Goal: Task Accomplishment & Management: Manage account settings

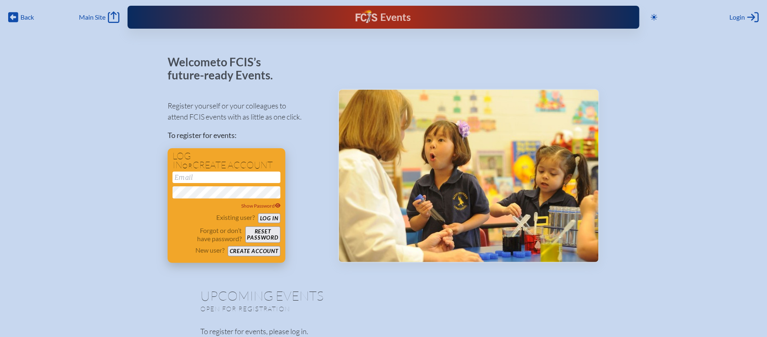
type input "[EMAIL_ADDRESS][DOMAIN_NAME]"
click at [269, 220] on button "Log in" at bounding box center [269, 218] width 23 height 10
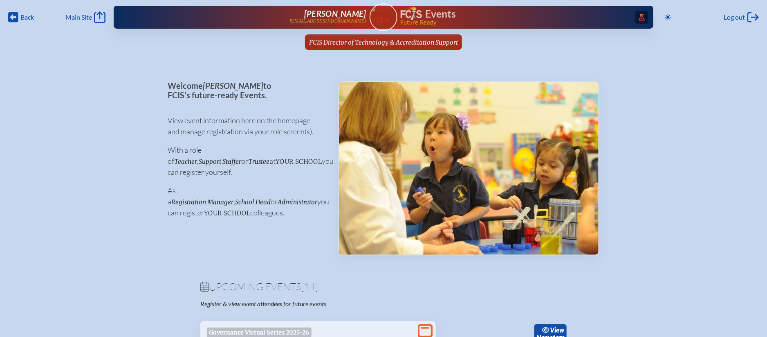
click at [641, 14] on icon "Access Users..." at bounding box center [642, 17] width 6 height 7
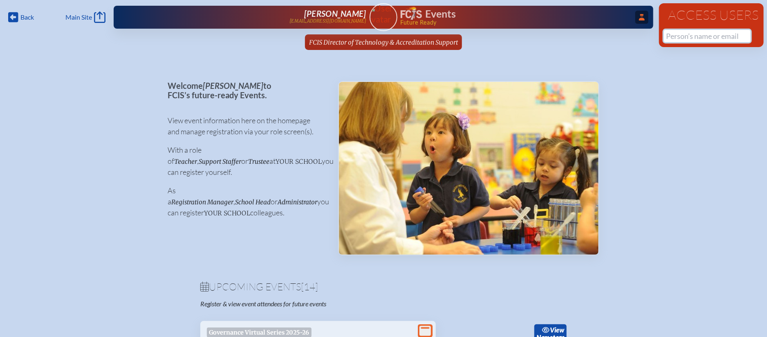
click at [683, 38] on input "text" at bounding box center [707, 36] width 87 height 12
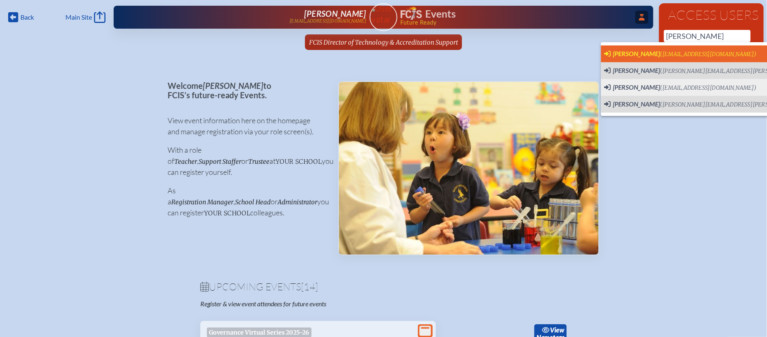
click at [679, 52] on span "(lfrederick@hces.org)" at bounding box center [709, 54] width 97 height 7
type input "lfrederick@hces.org"
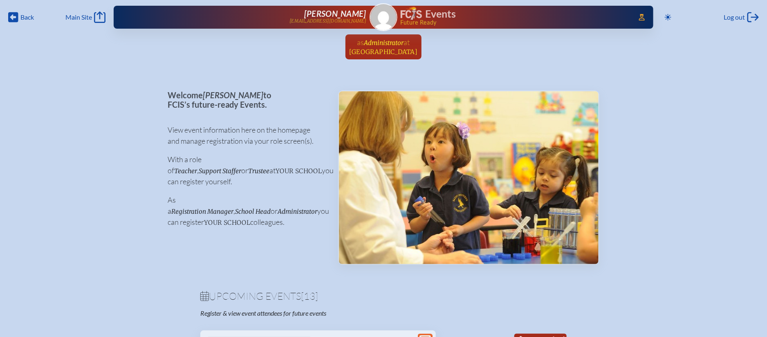
click at [397, 35] on link "as Administrator at Holy Comforter Episcopal School since September 12th, 2025" at bounding box center [384, 46] width 75 height 25
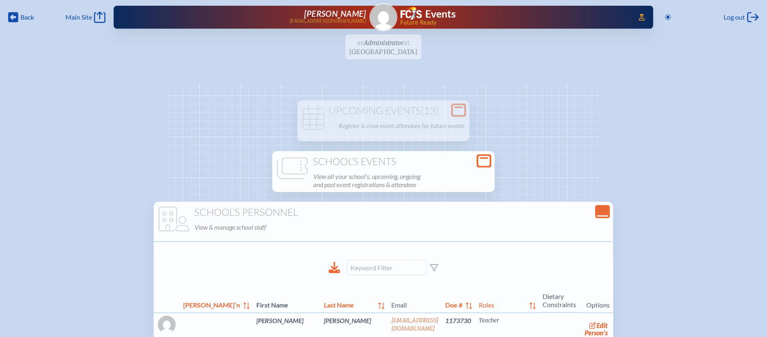
click at [405, 166] on h1 "School’s Events" at bounding box center [384, 161] width 216 height 11
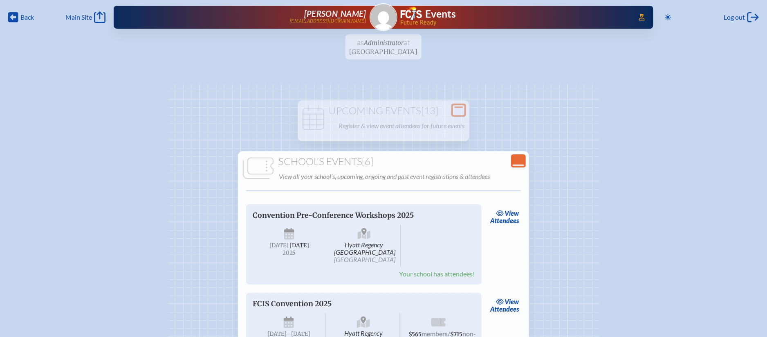
click at [394, 161] on h1 "School’s Events [6]" at bounding box center [383, 161] width 285 height 11
click at [518, 159] on icon "Close Console" at bounding box center [518, 160] width 11 height 11
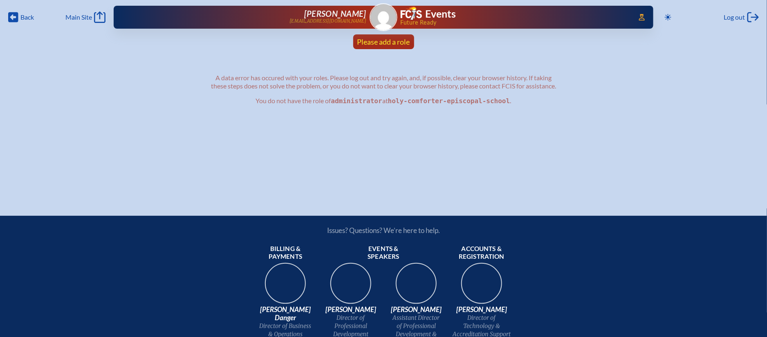
click at [395, 38] on span "Please add a role" at bounding box center [384, 41] width 53 height 9
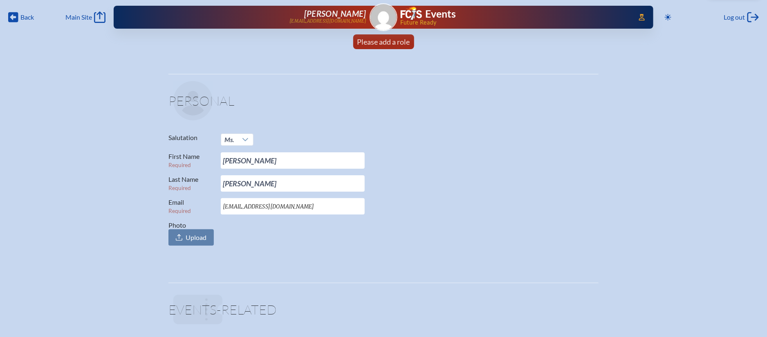
click at [389, 20] on img at bounding box center [384, 17] width 26 height 26
click at [384, 18] on div "Access Users... Lorie Frederick lfrederick@hces.org Events Future Ready" at bounding box center [384, 17] width 540 height 23
click at [382, 43] on span "Please add a role" at bounding box center [384, 41] width 53 height 9
click at [387, 43] on span "Please add a role" at bounding box center [384, 41] width 53 height 9
click at [387, 41] on span "Please add a role" at bounding box center [384, 41] width 53 height 9
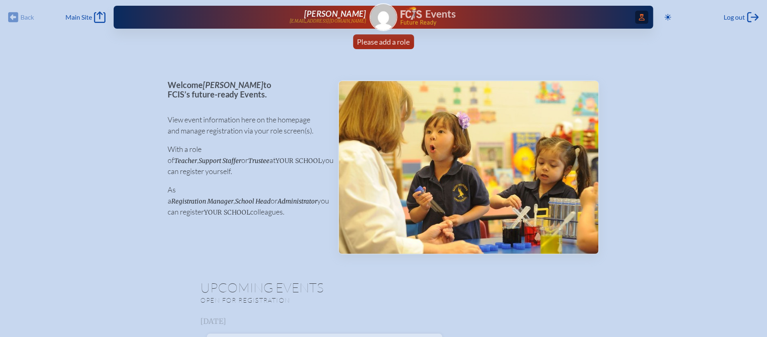
click at [639, 20] on icon at bounding box center [642, 17] width 6 height 7
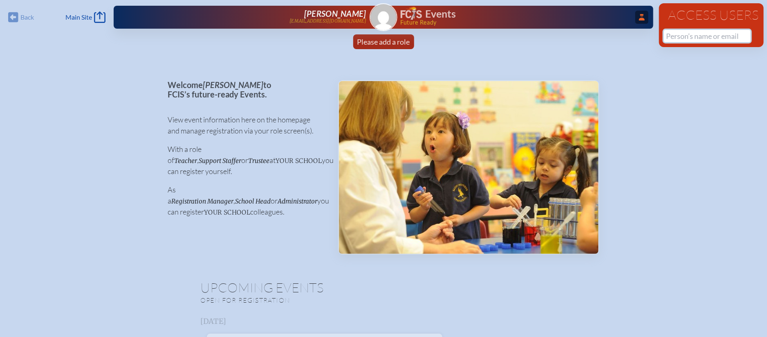
click at [682, 35] on input "text" at bounding box center [707, 36] width 87 height 12
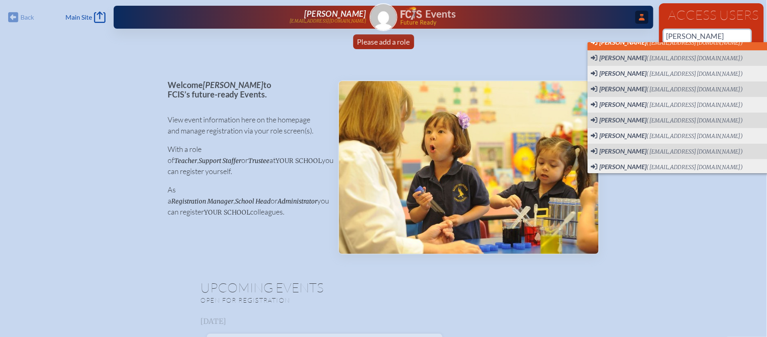
scroll to position [75, 0]
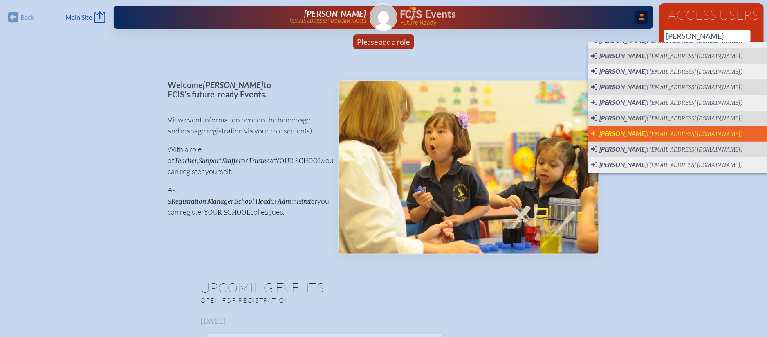
click at [676, 131] on span "(jparrish@holy-comforter.org)" at bounding box center [695, 134] width 97 height 7
type input "[EMAIL_ADDRESS][DOMAIN_NAME]"
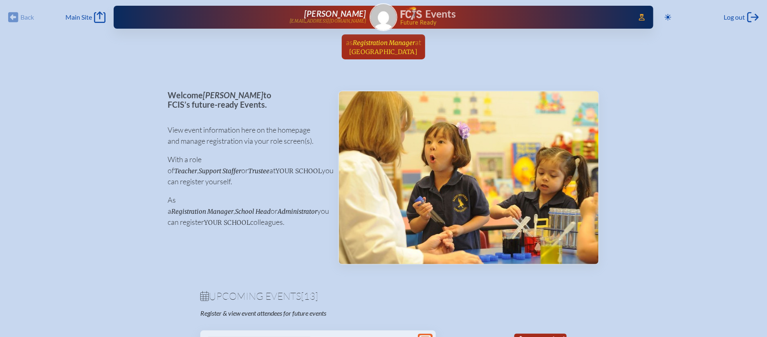
click at [384, 45] on span "Registration Manager" at bounding box center [384, 43] width 62 height 8
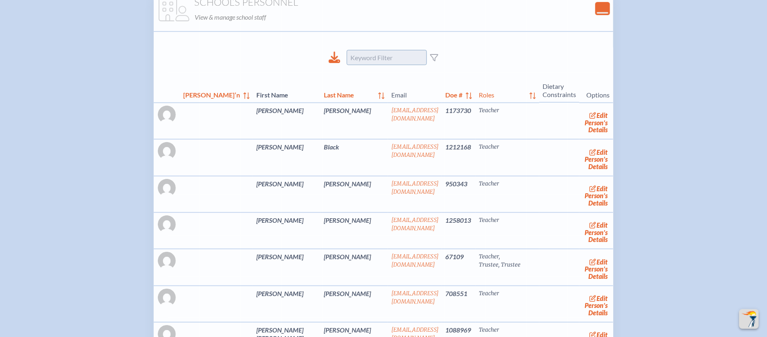
scroll to position [2676, 0]
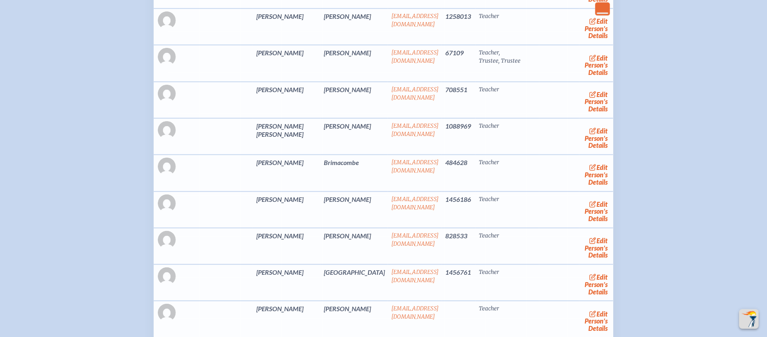
scroll to position [0, 0]
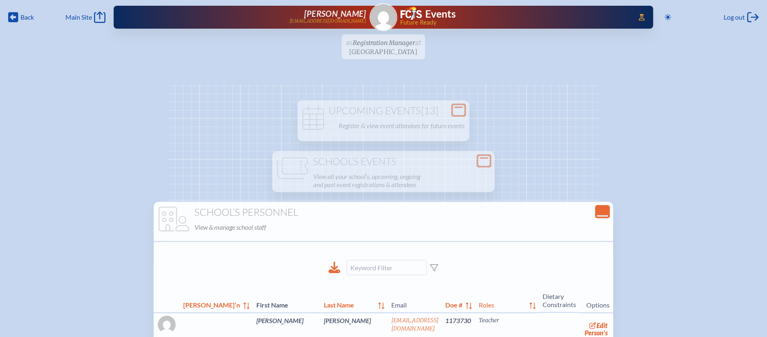
click at [387, 22] on img at bounding box center [384, 17] width 26 height 26
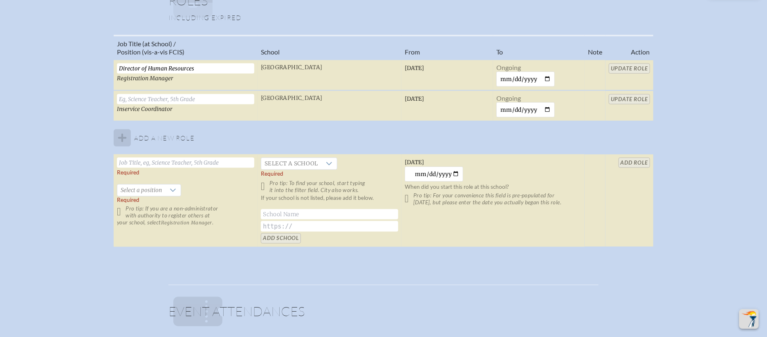
scroll to position [533, 0]
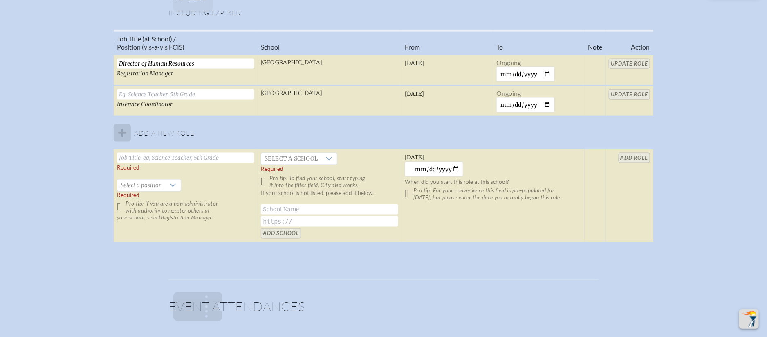
click at [205, 155] on input "text" at bounding box center [185, 158] width 137 height 10
type input "Teacher"
click at [273, 155] on span "Select a school" at bounding box center [291, 158] width 60 height 11
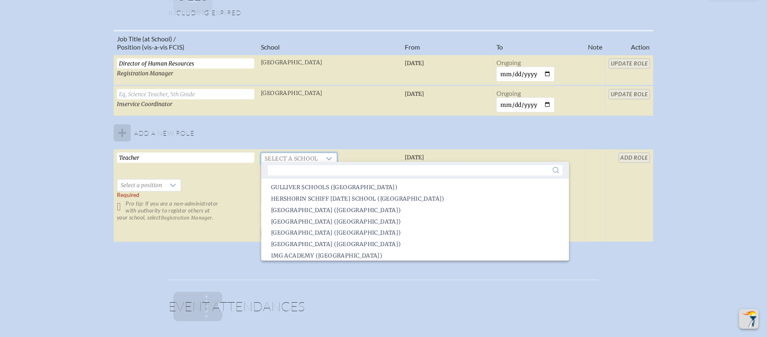
scroll to position [696, 0]
click at [302, 213] on span "Holy Comforter Episcopal School (Tallahassee)" at bounding box center [336, 213] width 130 height 8
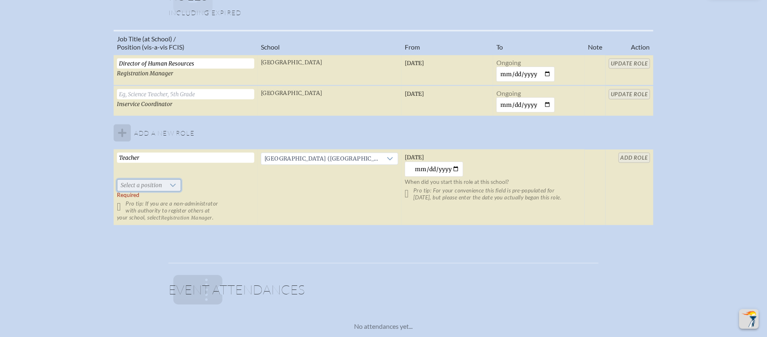
click at [138, 183] on span "Select a position" at bounding box center [141, 185] width 48 height 11
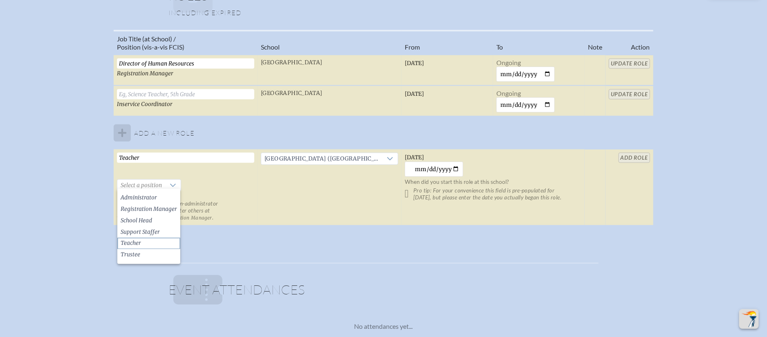
click at [144, 243] on li "Teacher" at bounding box center [148, 243] width 63 height 11
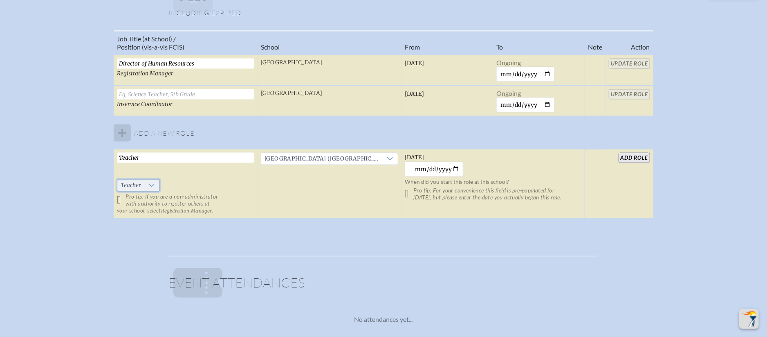
click at [155, 182] on div at bounding box center [152, 185] width 16 height 11
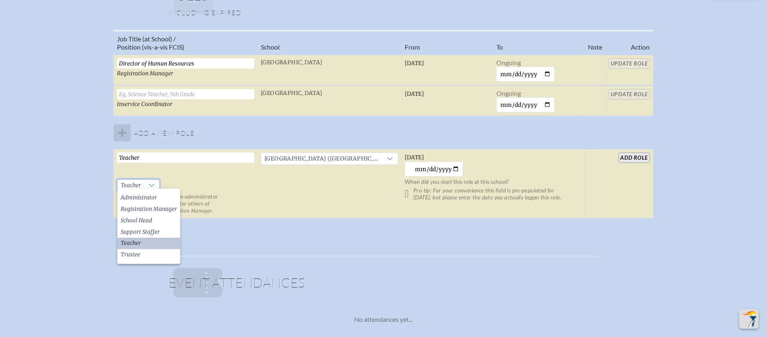
click at [146, 241] on li "Teacher" at bounding box center [148, 243] width 63 height 11
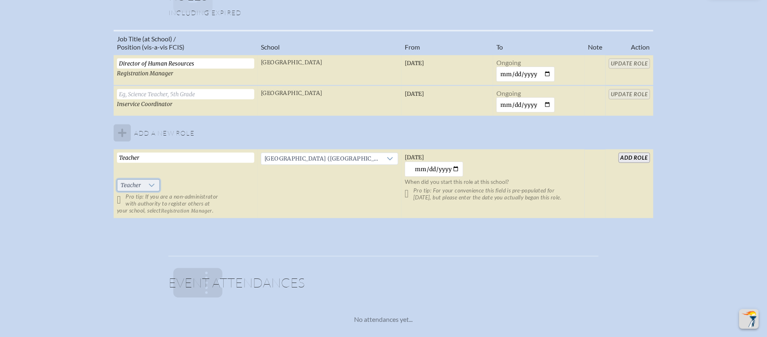
click at [156, 183] on div at bounding box center [152, 185] width 16 height 11
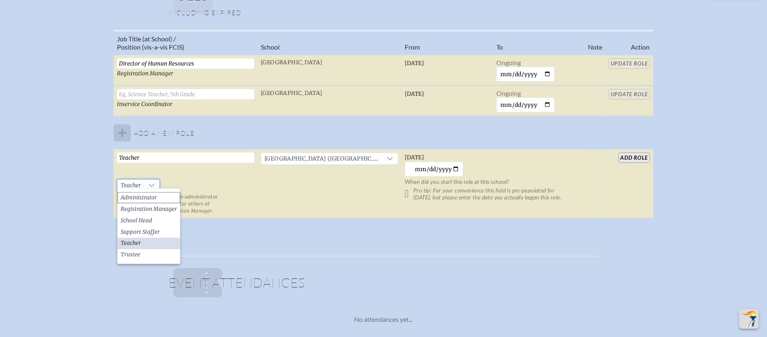
click at [152, 197] on span "Administrator" at bounding box center [139, 198] width 36 height 8
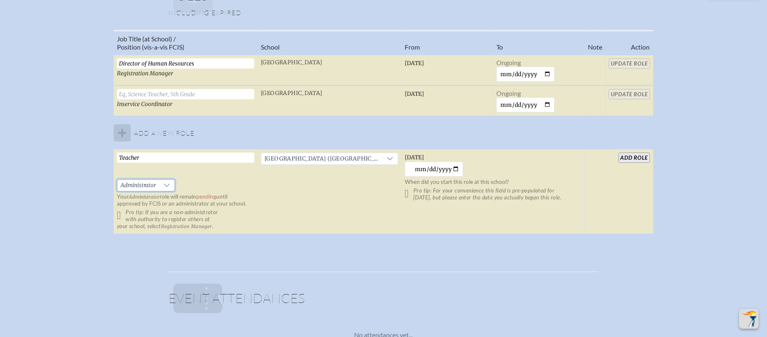
click at [370, 210] on td "Holy Comforter Episcopal School (Tallahassee)" at bounding box center [330, 191] width 144 height 85
click at [637, 156] on input "add Role" at bounding box center [635, 158] width 32 height 10
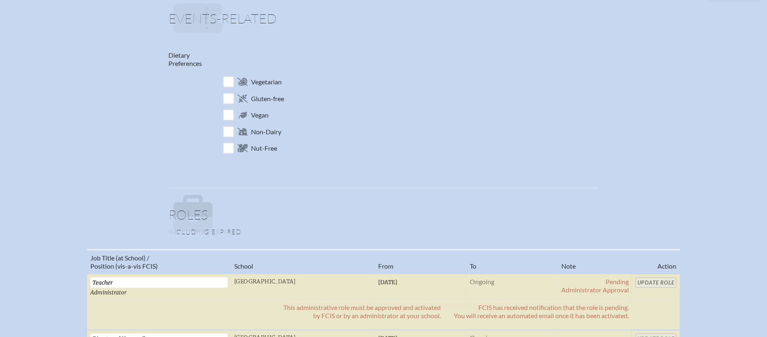
scroll to position [0, 0]
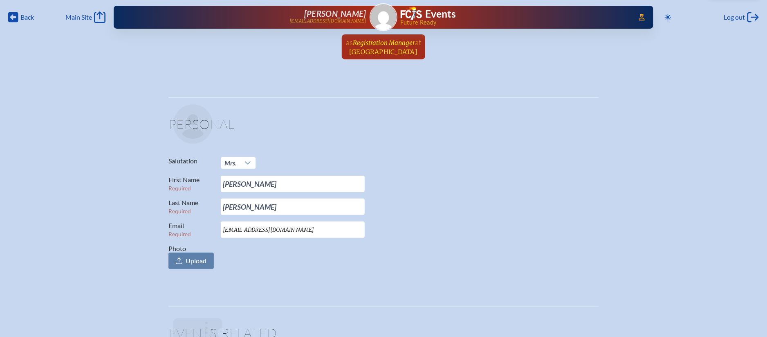
click at [382, 43] on span "Registration Manager" at bounding box center [384, 43] width 62 height 8
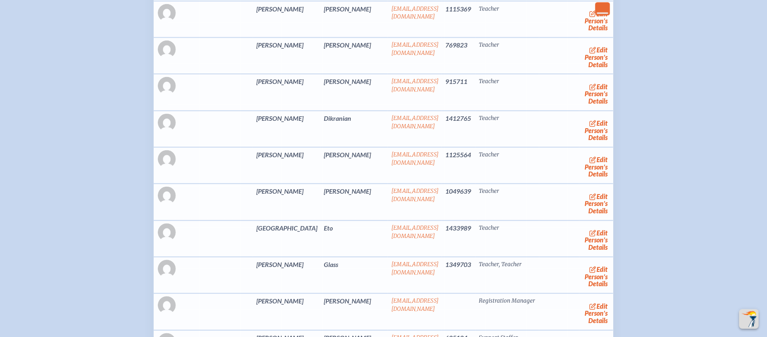
scroll to position [2676, 0]
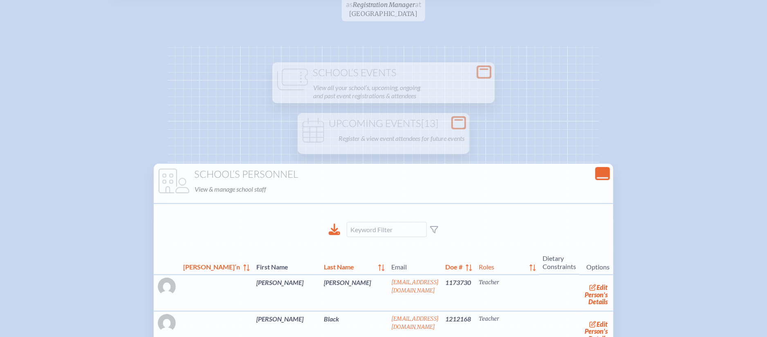
scroll to position [0, 0]
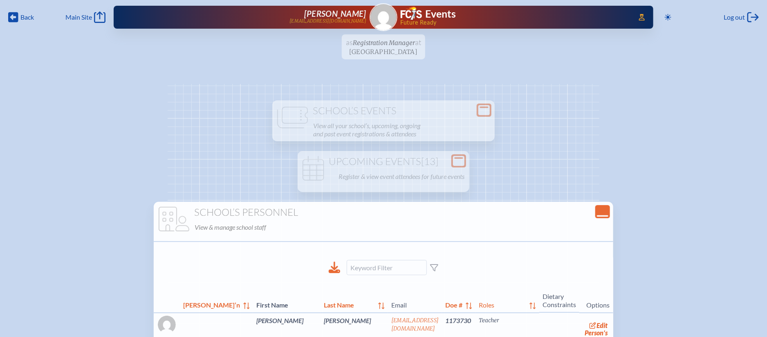
click at [597, 215] on icon at bounding box center [602, 216] width 11 height 2
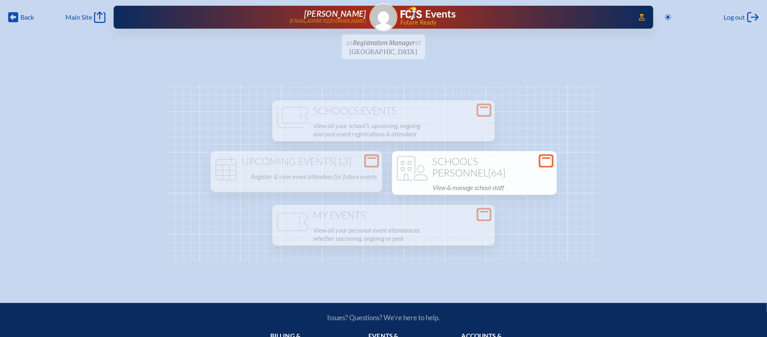
click at [384, 44] on ul "as Registration Manager at Holy Comforter Episcopal School since May 1st, 2024" at bounding box center [383, 49] width 767 height 30
click at [381, 23] on img at bounding box center [384, 17] width 26 height 26
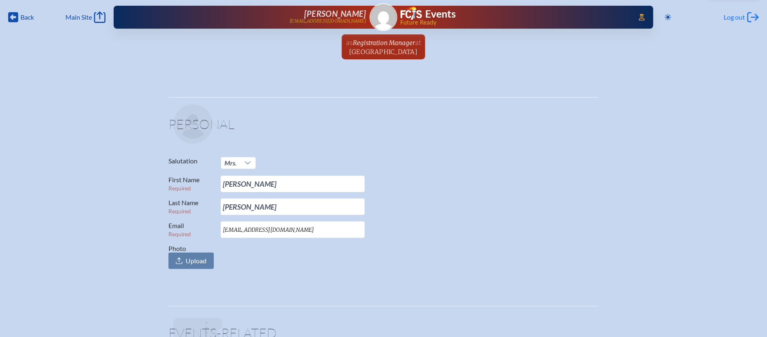
click at [731, 19] on span "Log out" at bounding box center [735, 17] width 21 height 8
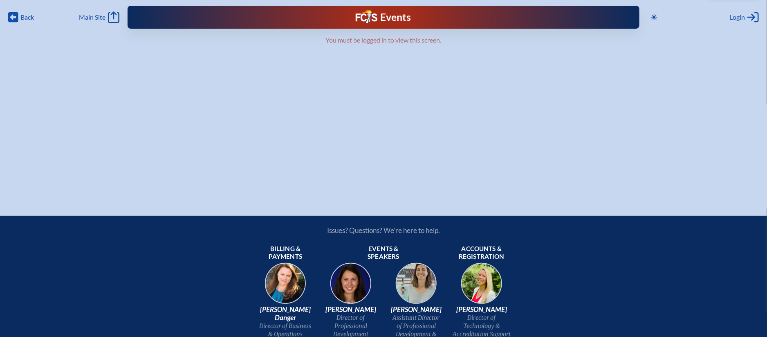
click at [337, 16] on div "Events Future Ready" at bounding box center [384, 17] width 230 height 15
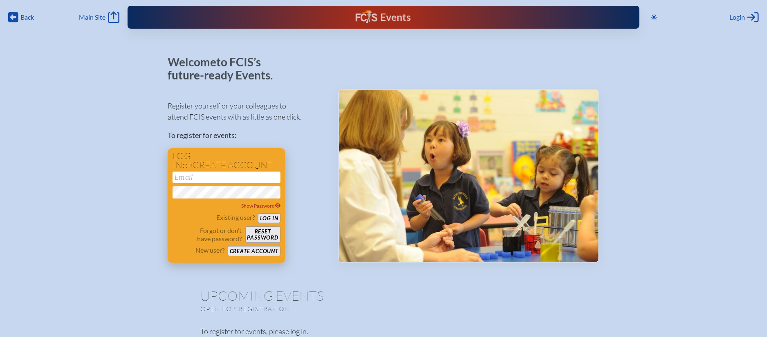
type input "[EMAIL_ADDRESS][DOMAIN_NAME]"
click at [263, 219] on button "Log in" at bounding box center [269, 218] width 23 height 10
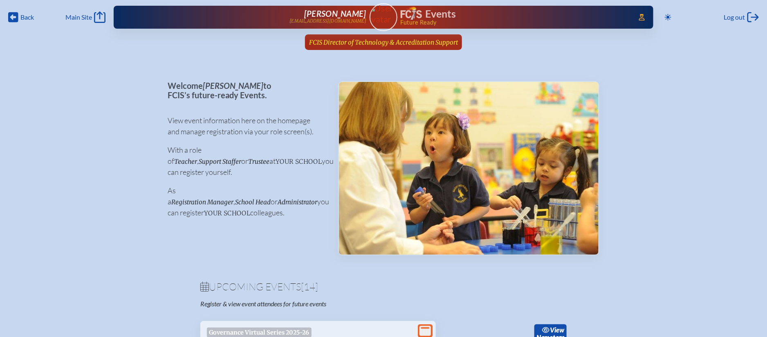
click at [396, 41] on span "FCIS Director of Technology & Accreditation Support" at bounding box center [383, 42] width 149 height 8
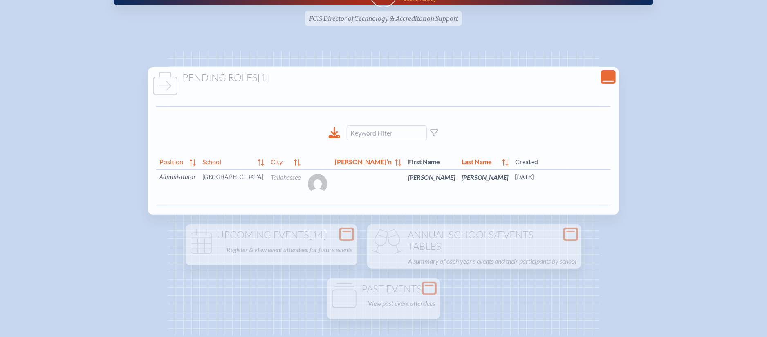
scroll to position [29, 0]
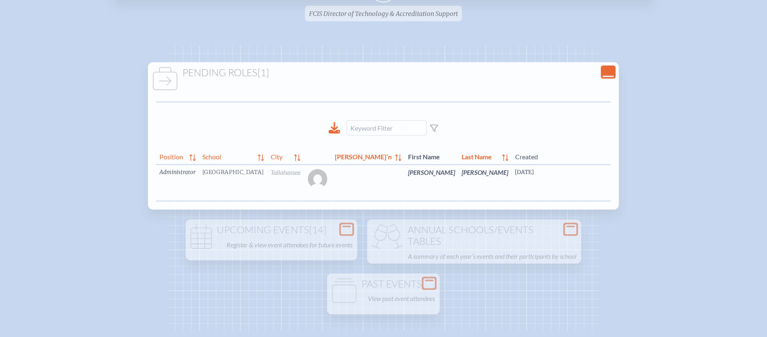
click at [668, 183] on link "edit Person’s Details" at bounding box center [681, 184] width 27 height 26
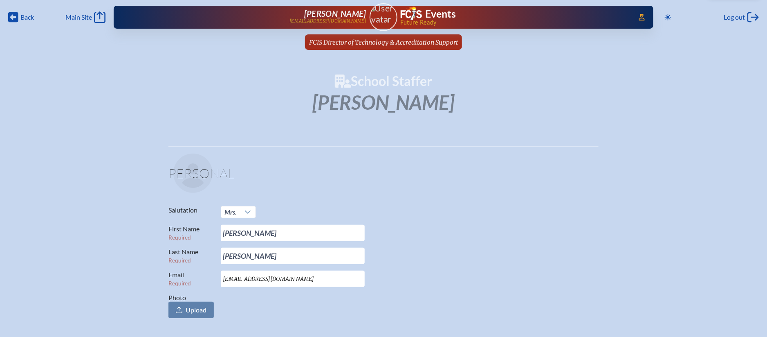
click at [392, 22] on img at bounding box center [383, 14] width 35 height 22
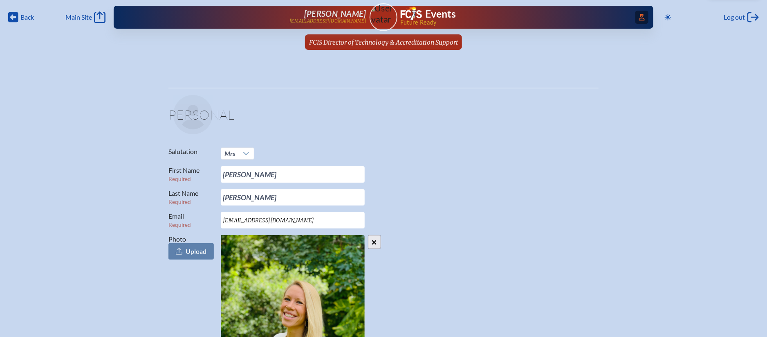
click at [640, 20] on icon at bounding box center [642, 17] width 6 height 7
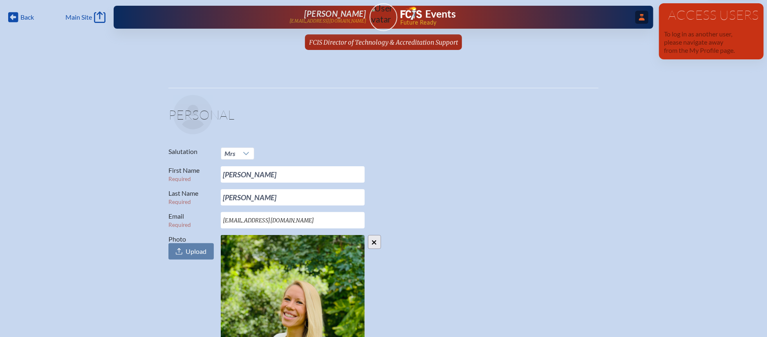
click at [639, 18] on icon at bounding box center [642, 17] width 6 height 7
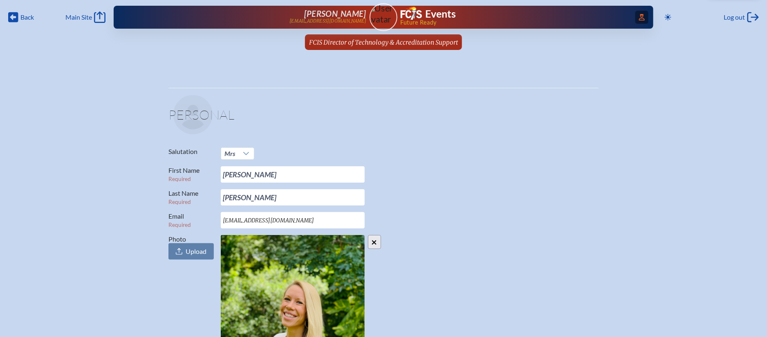
click at [643, 17] on icon "Access Users..." at bounding box center [642, 17] width 6 height 7
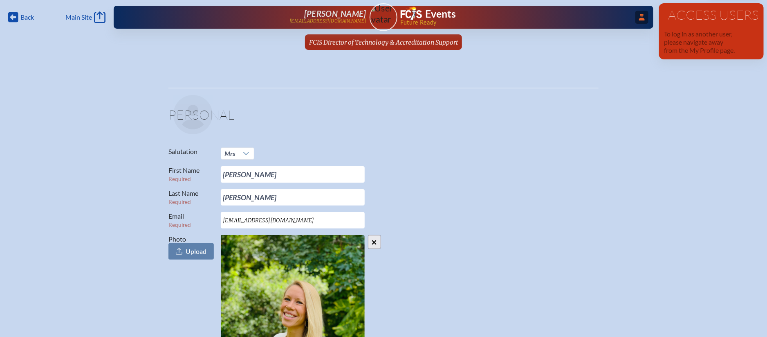
click at [700, 20] on h1 "Access Users" at bounding box center [711, 14] width 95 height 13
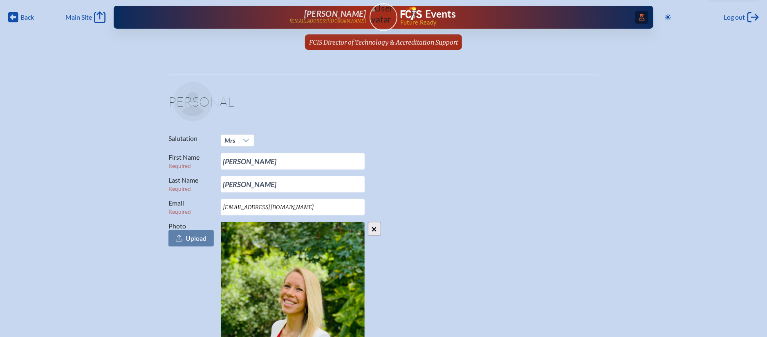
click at [639, 18] on icon "Access Users..." at bounding box center [642, 17] width 6 height 7
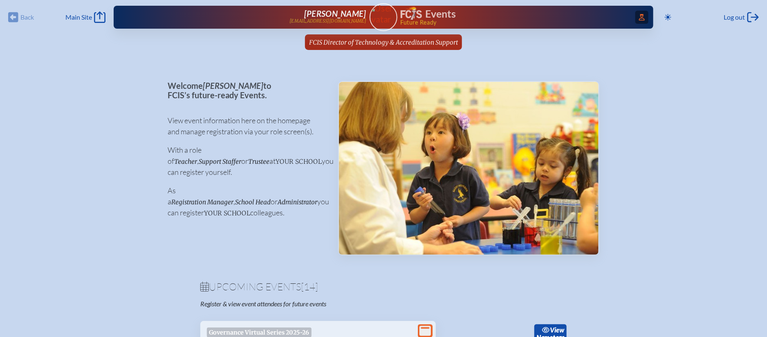
click at [639, 16] on icon "Access Users..." at bounding box center [642, 17] width 6 height 7
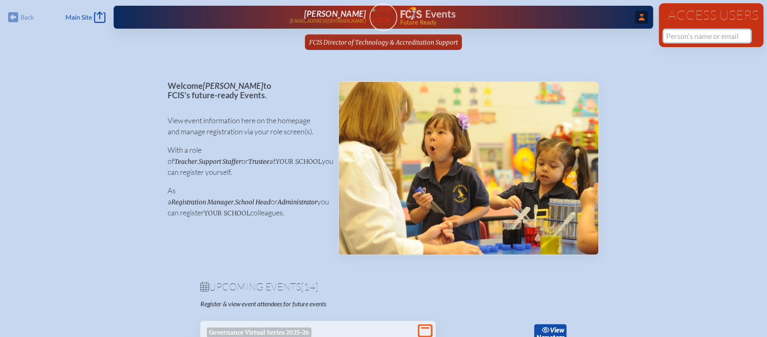
click at [688, 34] on input "text" at bounding box center [707, 36] width 87 height 12
type input "c"
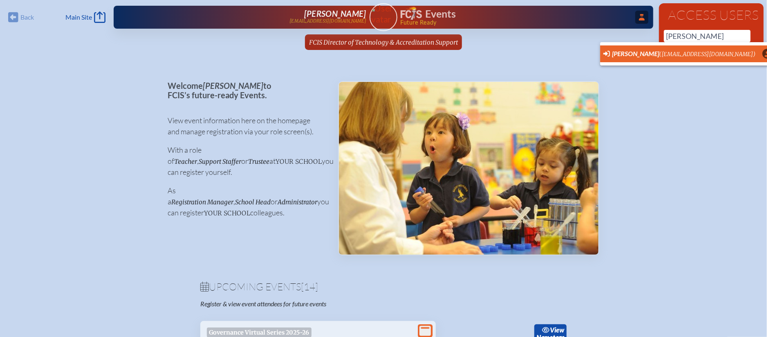
click at [687, 59] on li "[PERSON_NAME] ([EMAIL_ADDRESS][DOMAIN_NAME]) User Profile" at bounding box center [689, 53] width 176 height 17
type input "[EMAIL_ADDRESS][DOMAIN_NAME]"
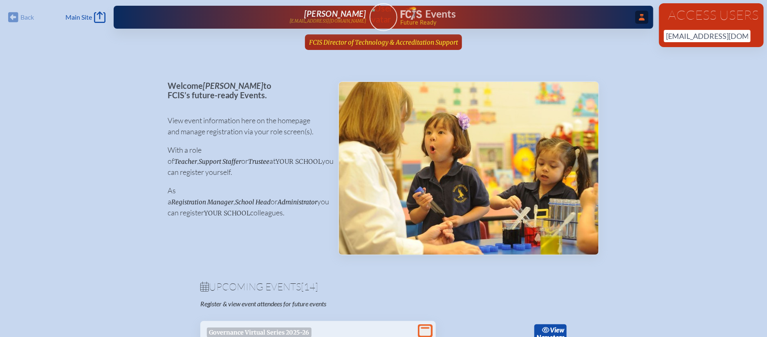
click at [443, 42] on span "FCIS Director of Technology & Accreditation Support" at bounding box center [383, 42] width 149 height 8
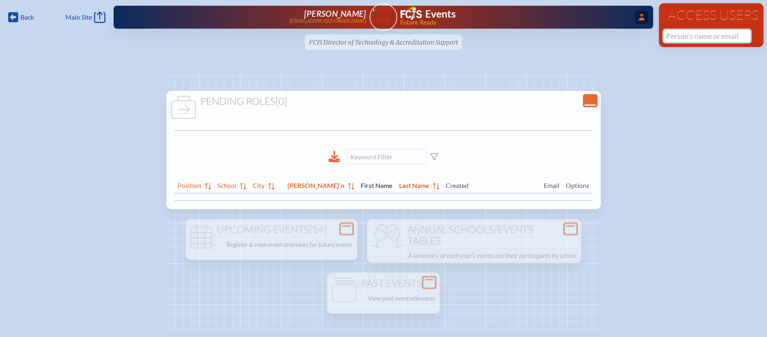
click at [677, 38] on input "text" at bounding box center [707, 36] width 87 height 12
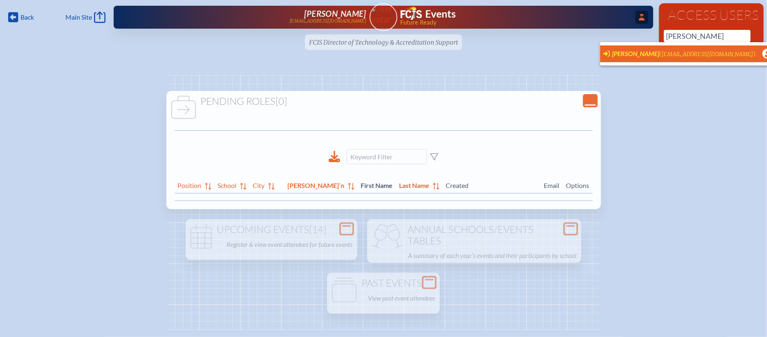
click at [669, 50] on span "[PERSON_NAME] ([EMAIL_ADDRESS][DOMAIN_NAME])" at bounding box center [680, 54] width 153 height 9
type input "[EMAIL_ADDRESS][DOMAIN_NAME]"
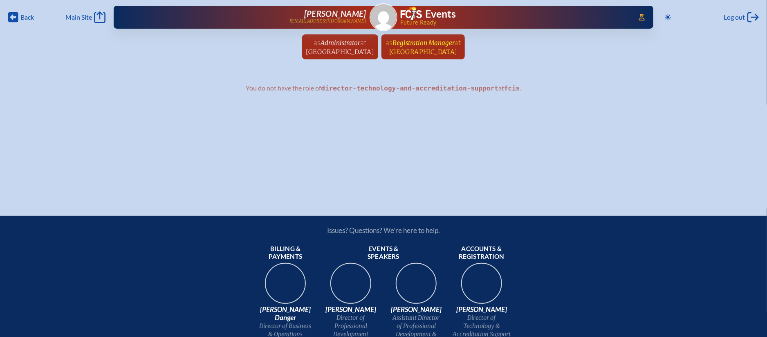
click at [455, 48] on span "Holy Comforter Episcopal School" at bounding box center [423, 52] width 68 height 8
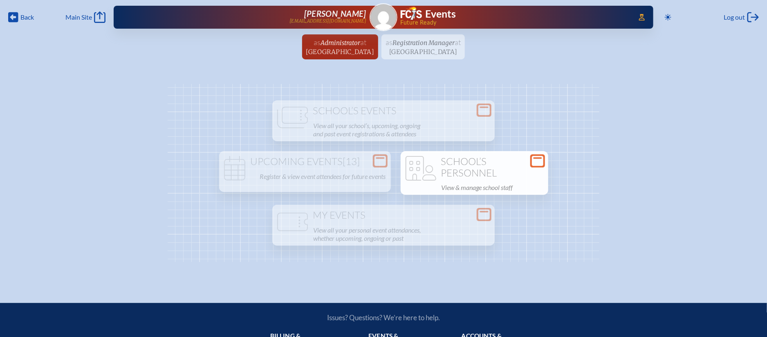
click at [473, 163] on h1 "School’s Personnel" at bounding box center [474, 167] width 141 height 23
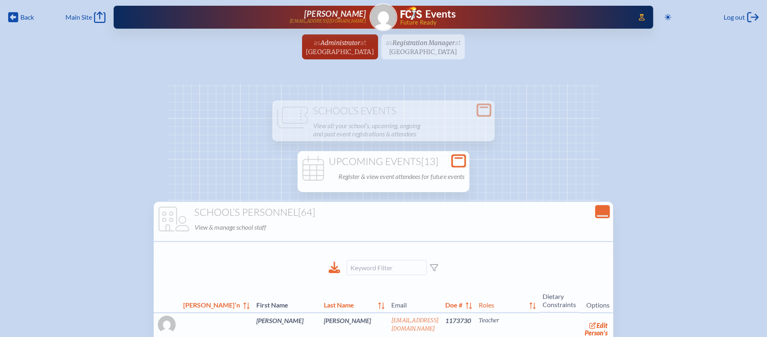
click at [441, 167] on div "Upcoming Events [13] Register & view event attendees for future events" at bounding box center [383, 169] width 169 height 26
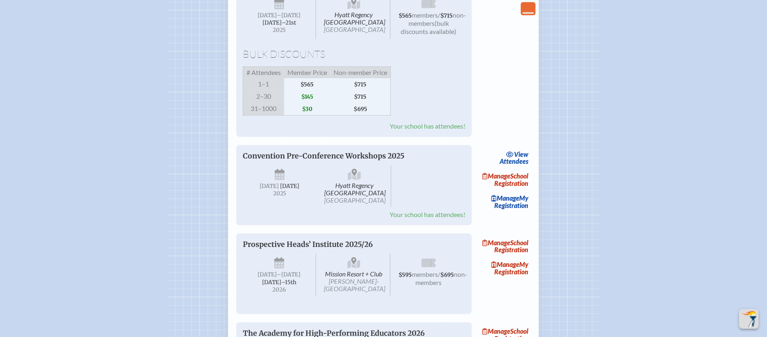
scroll to position [1202, 0]
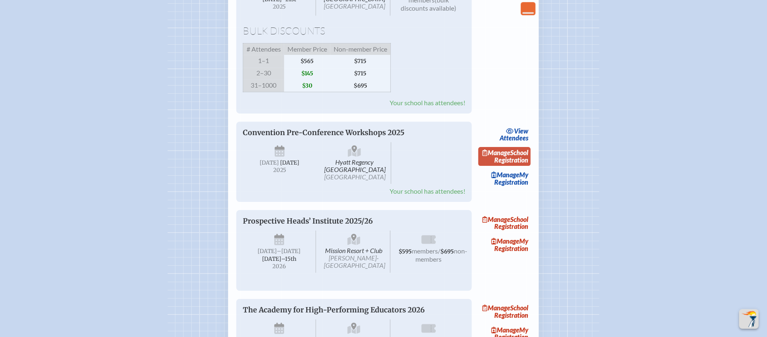
click at [522, 166] on link "Manage School Registration" at bounding box center [505, 156] width 52 height 19
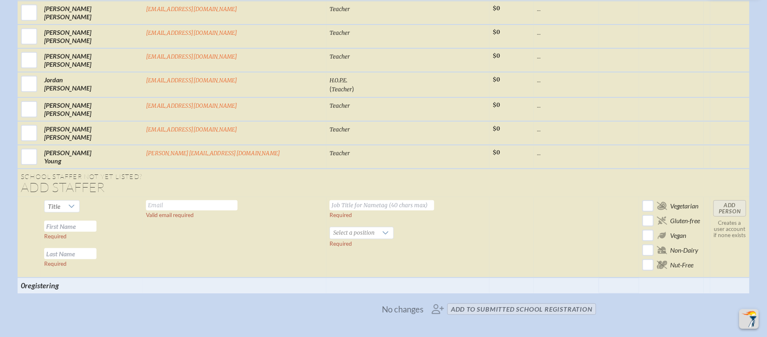
scroll to position [1726, 0]
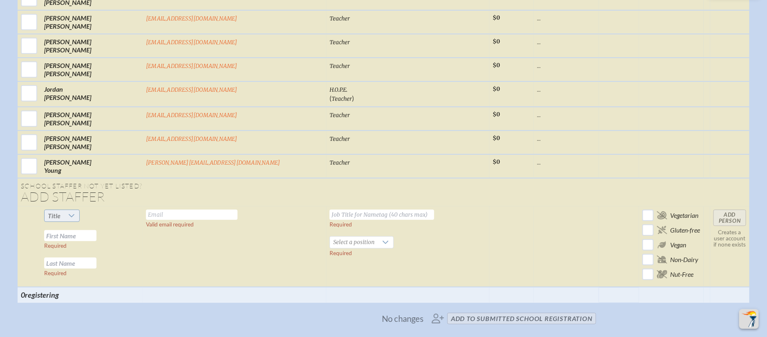
click at [74, 214] on icon at bounding box center [72, 215] width 6 height 3
click at [41, 206] on td at bounding box center [29, 246] width 23 height 81
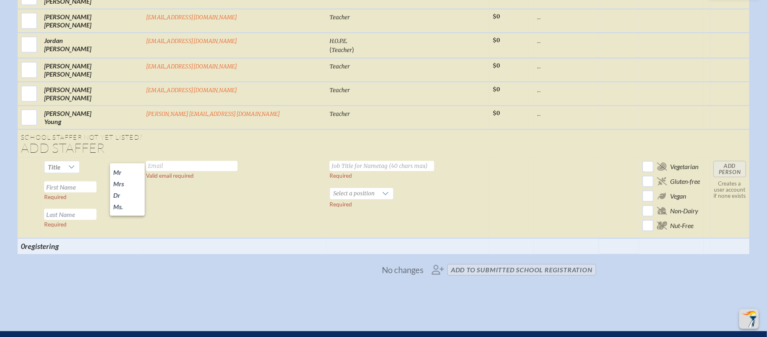
scroll to position [1772, 0]
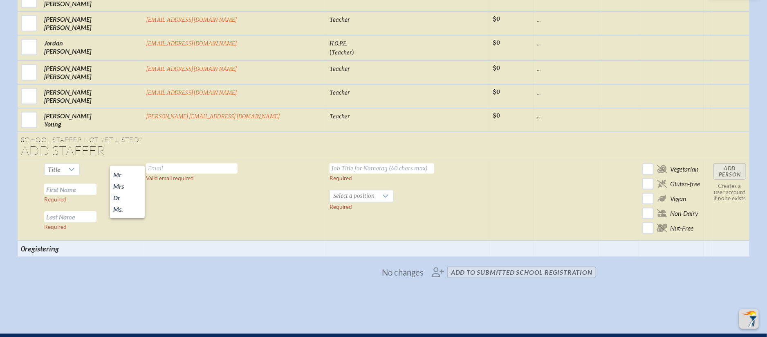
click at [190, 205] on td "Valid email required" at bounding box center [235, 200] width 184 height 81
click at [131, 183] on li "Mrs" at bounding box center [127, 185] width 35 height 11
click at [77, 164] on div at bounding box center [70, 169] width 16 height 11
click at [122, 205] on span "Ms." at bounding box center [118, 209] width 10 height 8
click at [187, 163] on input "text" at bounding box center [192, 168] width 92 height 10
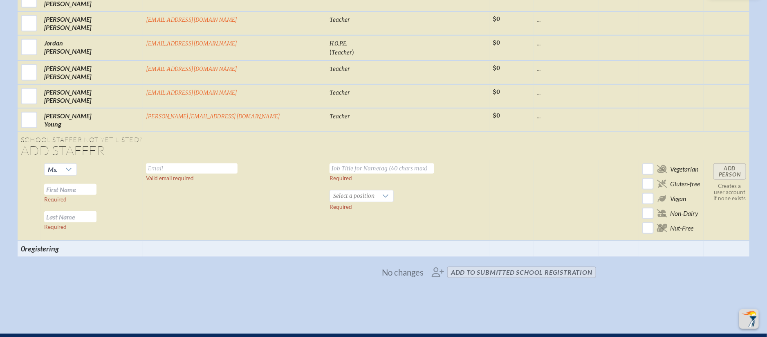
click at [206, 163] on input "text" at bounding box center [192, 168] width 92 height 10
type input "Lorie"
click at [330, 163] on input "text" at bounding box center [382, 168] width 105 height 10
drag, startPoint x: 188, startPoint y: 162, endPoint x: 170, endPoint y: 162, distance: 17.6
click at [170, 163] on input "Lorie" at bounding box center [192, 168] width 92 height 10
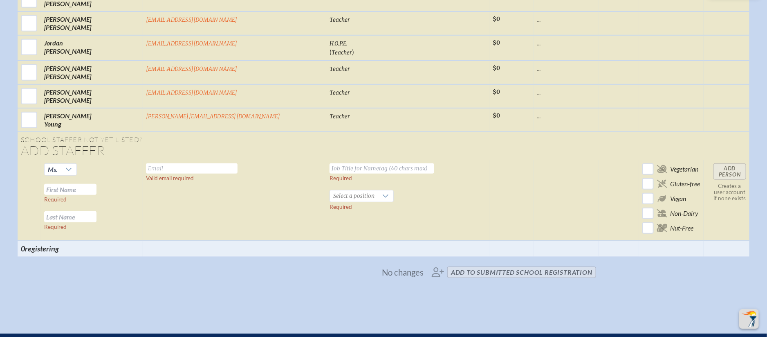
click at [97, 184] on input "text" at bounding box center [70, 189] width 52 height 11
paste input "Lorie"
type input "Lorie"
click at [330, 190] on span "Select a position" at bounding box center [354, 195] width 48 height 11
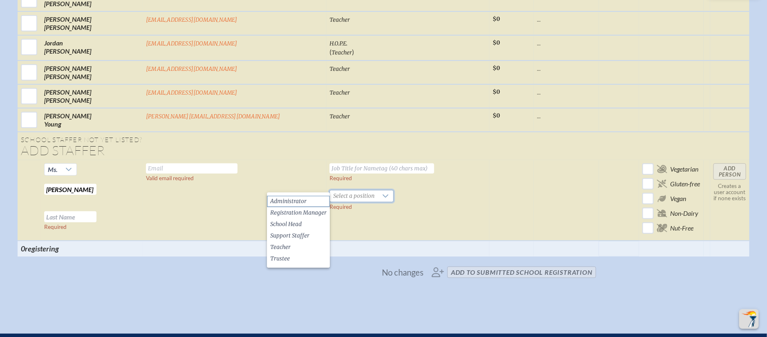
click at [312, 199] on li "Administrator" at bounding box center [298, 201] width 63 height 11
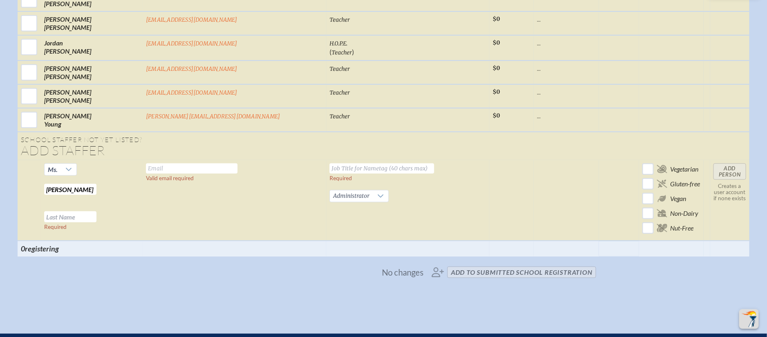
click at [97, 211] on input "text" at bounding box center [70, 216] width 52 height 11
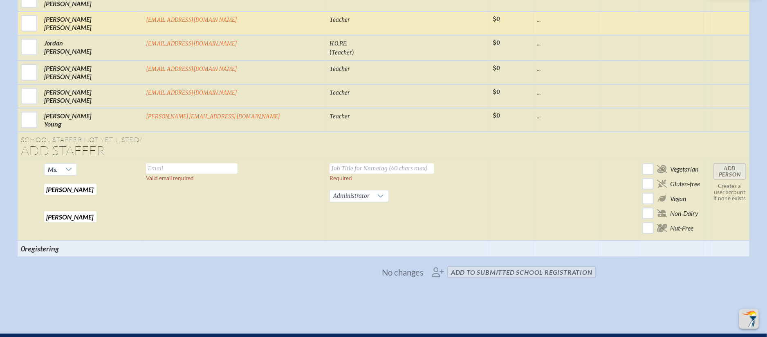
type input "Frederick"
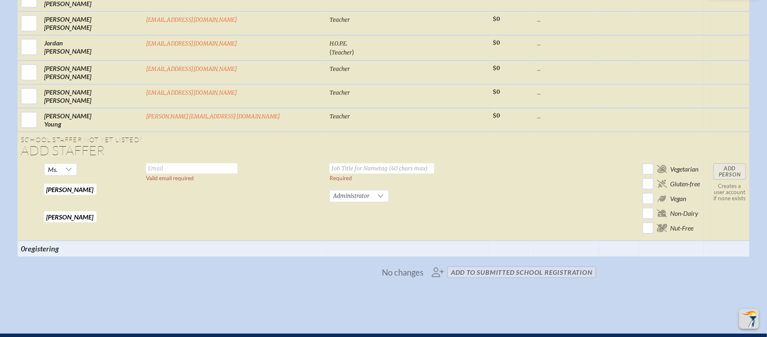
click at [238, 163] on input "text" at bounding box center [192, 168] width 92 height 10
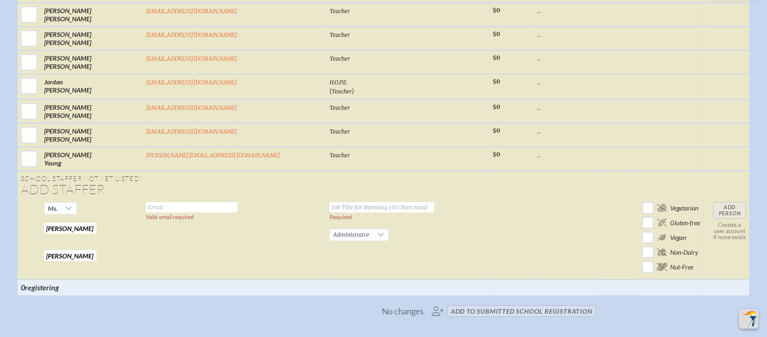
scroll to position [1735, 0]
click at [191, 201] on input "text" at bounding box center [192, 206] width 92 height 10
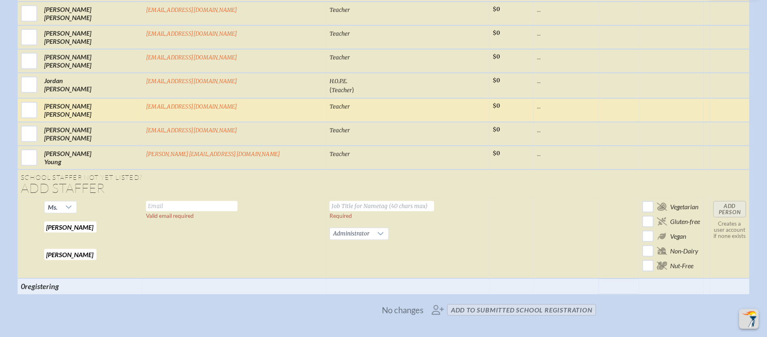
paste input "hces.org"
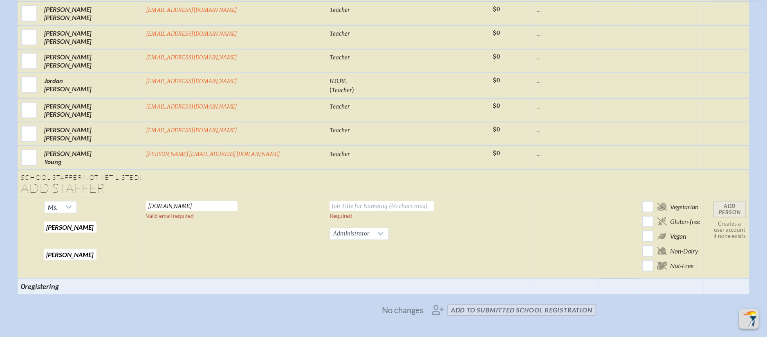
click at [172, 201] on input "hces.org" at bounding box center [192, 206] width 92 height 10
type input "lfrederick@hces.org"
click at [330, 201] on input "text" at bounding box center [382, 206] width 105 height 10
paste input "Director of Finance"
click at [330, 201] on input "Director of Finance" at bounding box center [382, 206] width 105 height 10
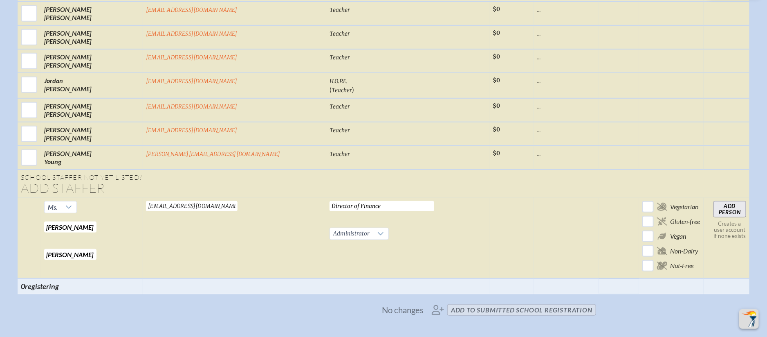
type input "Director of Finance"
click at [534, 236] on td at bounding box center [566, 238] width 65 height 81
click at [714, 201] on input "Add Person" at bounding box center [730, 209] width 33 height 16
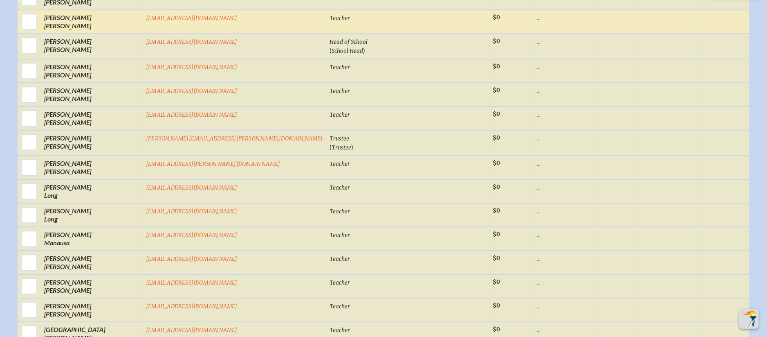
scroll to position [621, 0]
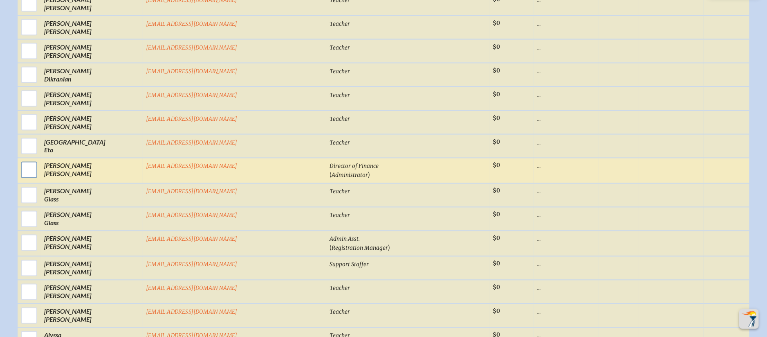
click at [39, 169] on input "checkbox" at bounding box center [29, 170] width 20 height 20
checkbox input "true"
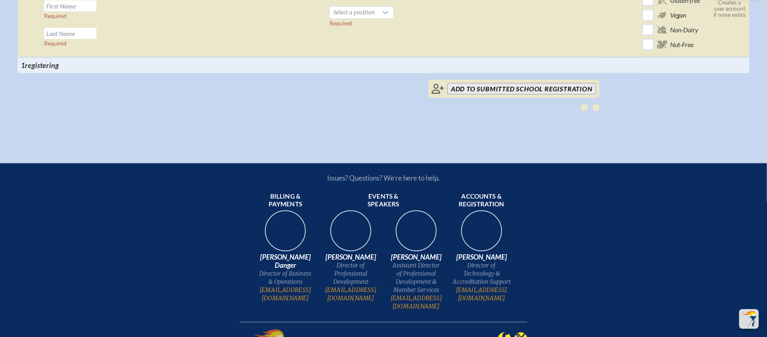
scroll to position [1928, 0]
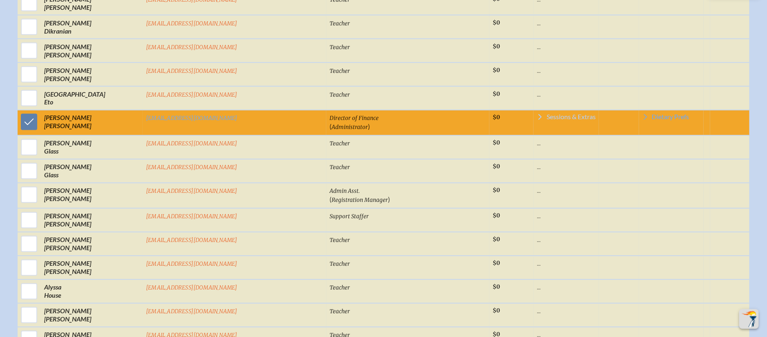
click at [537, 120] on icon at bounding box center [540, 117] width 7 height 7
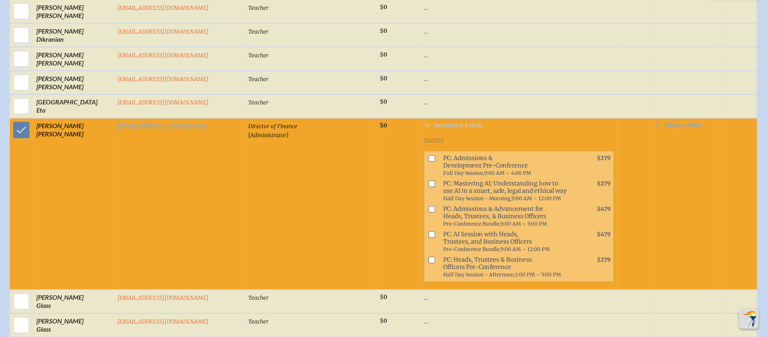
click at [429, 231] on input "checkbox" at bounding box center [432, 234] width 7 height 7
checkbox input "true"
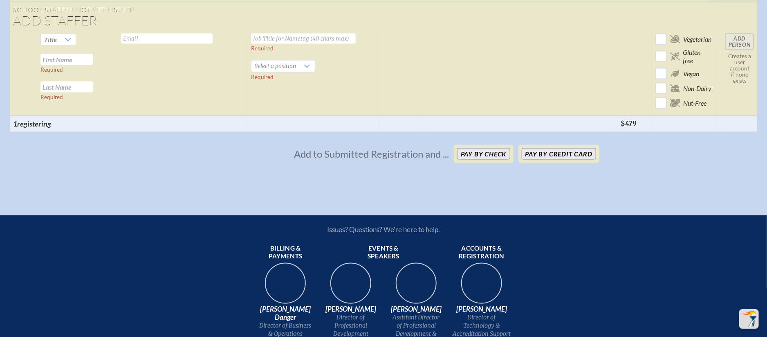
scroll to position [2094, 0]
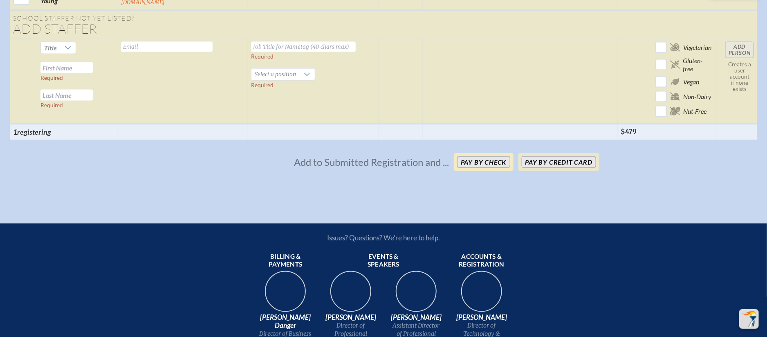
click at [493, 156] on button "Pay by Check" at bounding box center [483, 161] width 53 height 11
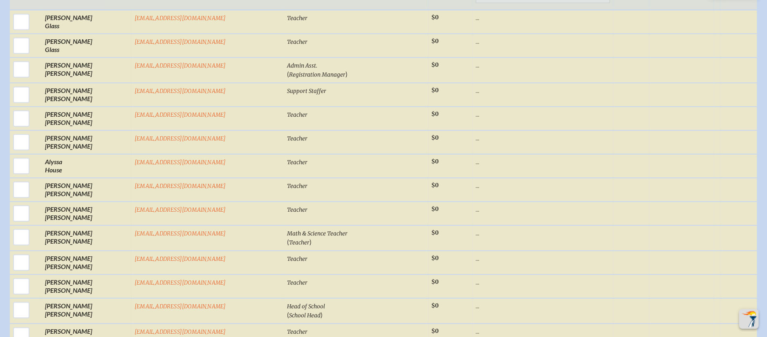
scroll to position [0, 0]
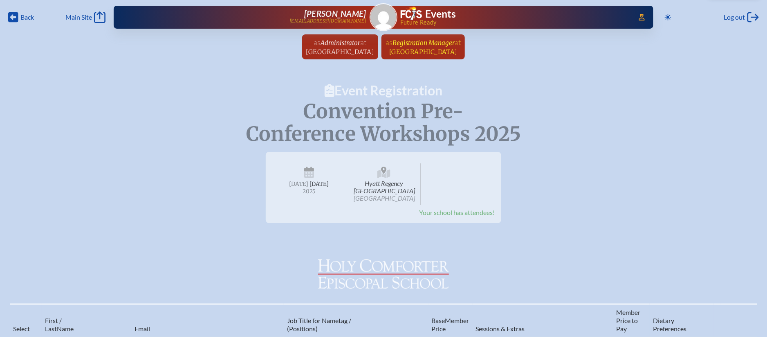
click at [455, 40] on span "Registration Manager" at bounding box center [424, 43] width 62 height 8
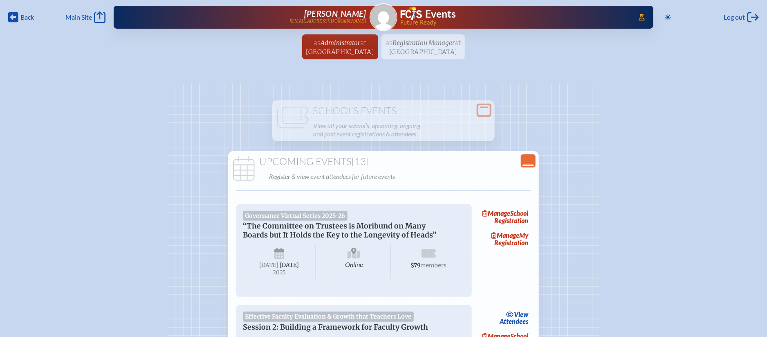
click at [531, 161] on icon "Close Console" at bounding box center [528, 160] width 11 height 11
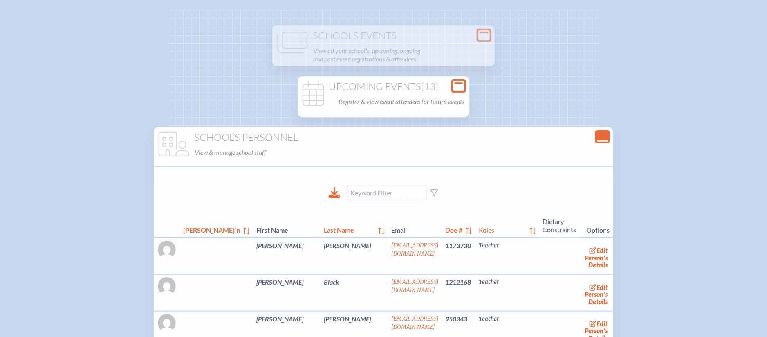
scroll to position [97, 0]
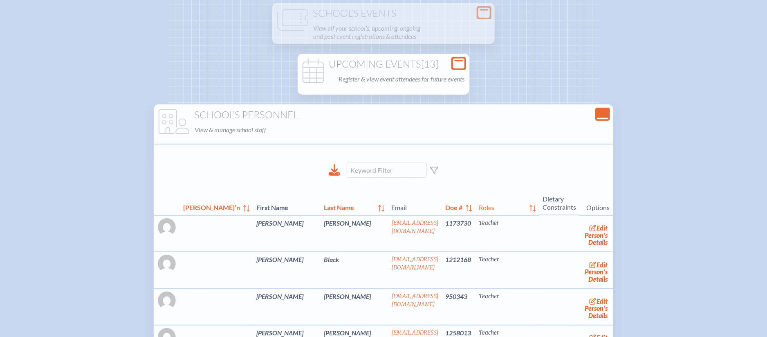
click at [597, 113] on icon "Close Console" at bounding box center [602, 113] width 11 height 11
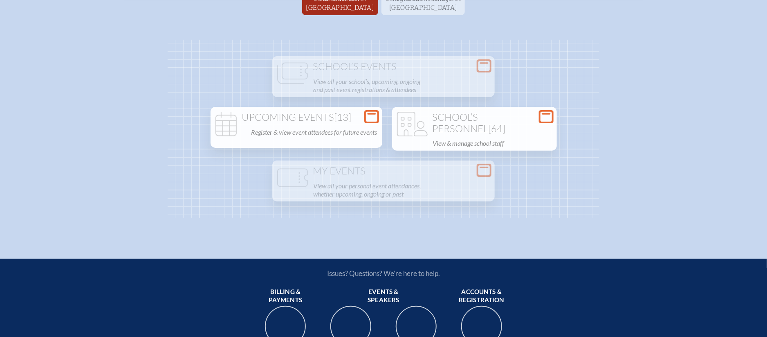
scroll to position [43, 0]
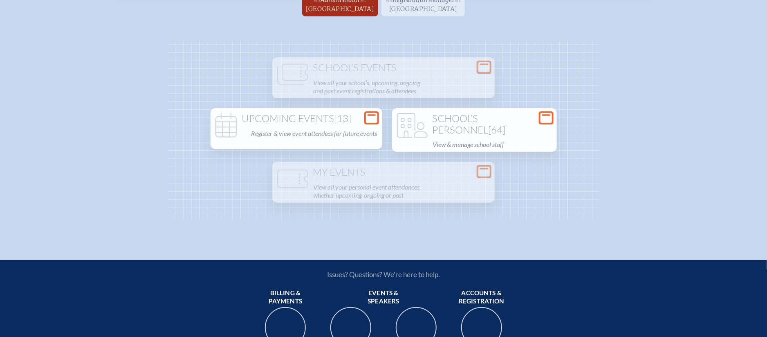
click at [484, 130] on h1 "School’s Personnel [64]" at bounding box center [475, 124] width 158 height 23
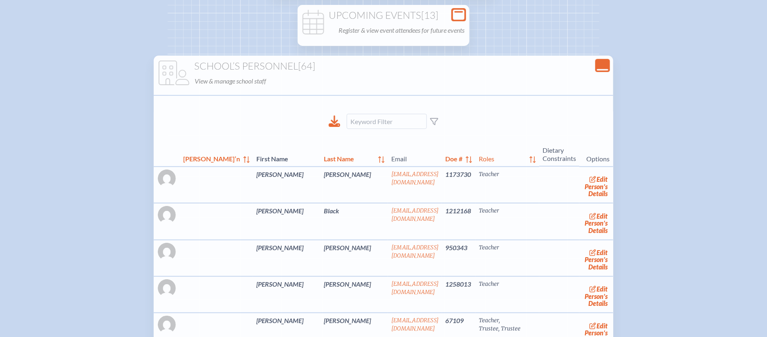
scroll to position [92, 0]
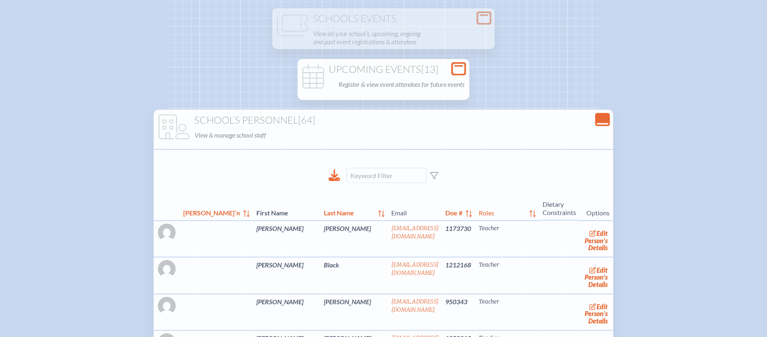
click at [419, 80] on p "Register & view event attendees for future events" at bounding box center [402, 84] width 126 height 11
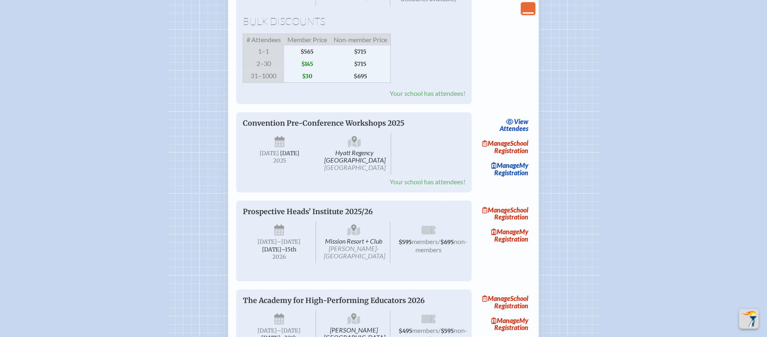
scroll to position [1219, 0]
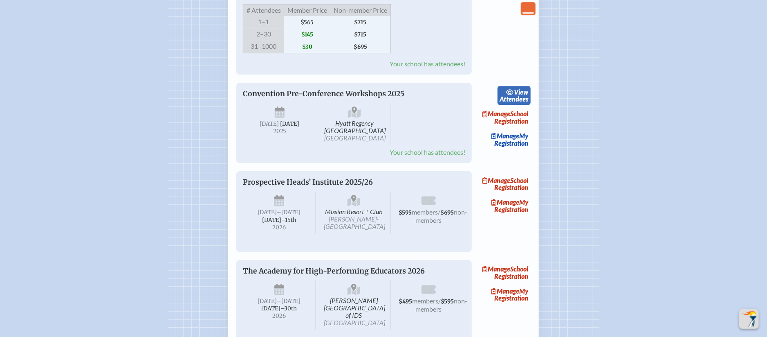
click at [524, 105] on link "view Attendees" at bounding box center [514, 95] width 33 height 19
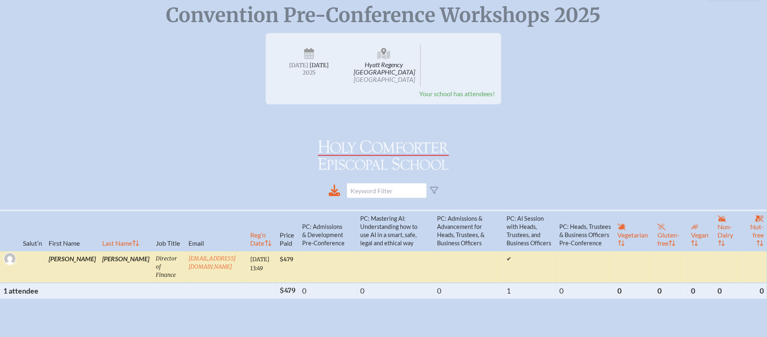
scroll to position [94, 0]
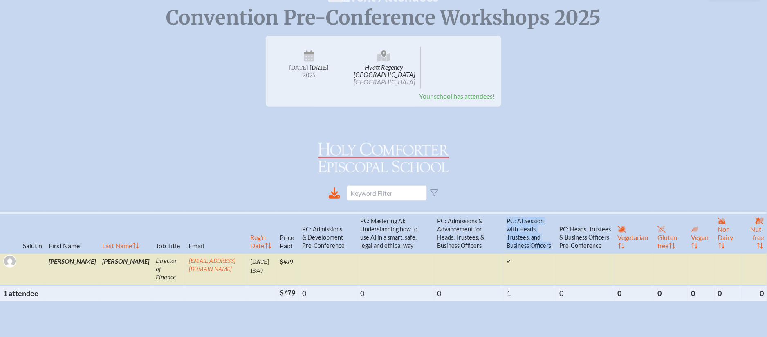
drag, startPoint x: 531, startPoint y: 253, endPoint x: 484, endPoint y: 230, distance: 52.7
click at [504, 230] on th "PC: AI Session with Heads, Trustees, and Business Officers" at bounding box center [530, 233] width 53 height 41
copy th "PC: AI Session with Heads, Trustees, and Business Officers"
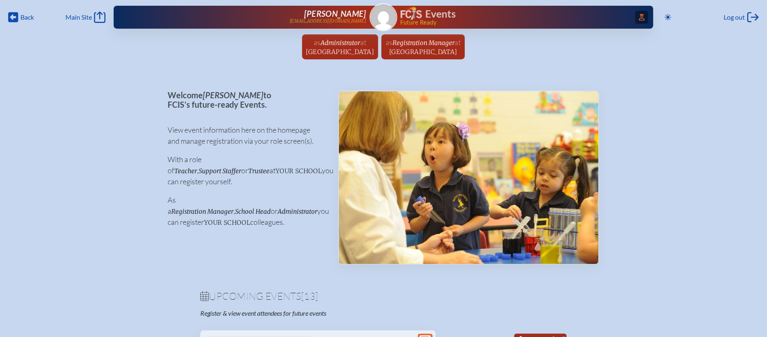
click at [646, 17] on span "Access Users..." at bounding box center [642, 17] width 13 height 13
